Goal: Information Seeking & Learning: Check status

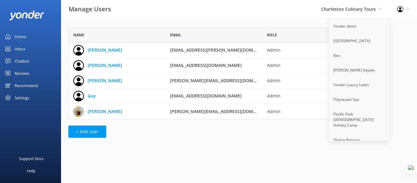
scroll to position [87, 286]
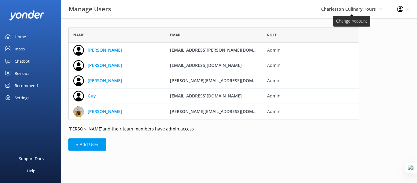
scroll to position [87, 286]
click at [347, 8] on span "Charleston Culinary Tours" at bounding box center [348, 9] width 55 height 6
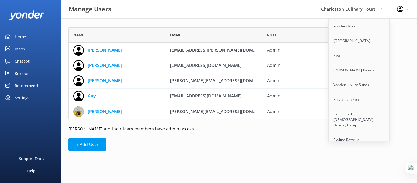
scroll to position [547, 0]
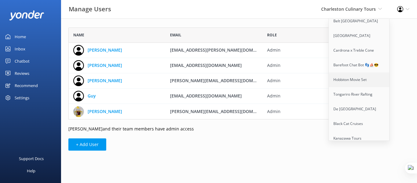
click at [348, 73] on link "Hobbiton Movie Set" at bounding box center [359, 79] width 61 height 15
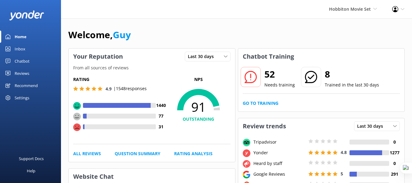
click at [19, 74] on div "Reviews" at bounding box center [22, 73] width 15 height 12
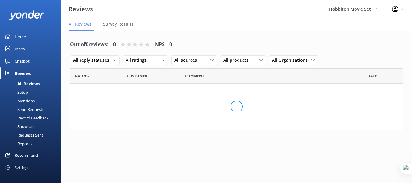
click at [20, 63] on div "Chatbot" at bounding box center [22, 61] width 15 height 12
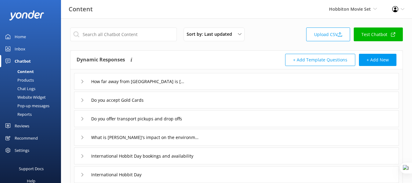
click at [24, 125] on div "Reviews" at bounding box center [22, 126] width 15 height 12
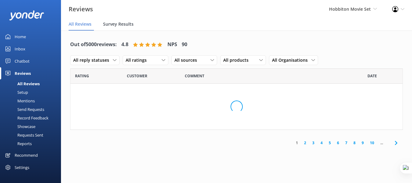
click at [114, 22] on span "Survey Results" at bounding box center [118, 24] width 31 height 6
